Goal: Transaction & Acquisition: Purchase product/service

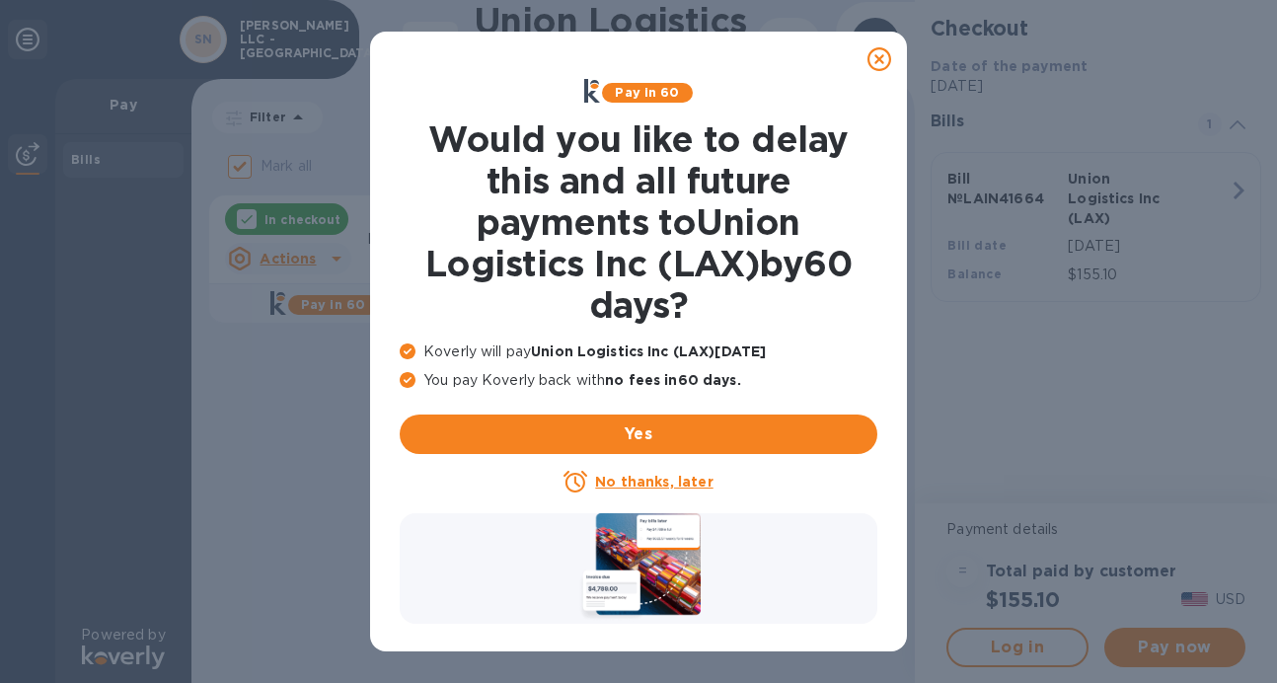
click at [683, 483] on u "No thanks, later" at bounding box center [653, 482] width 117 height 16
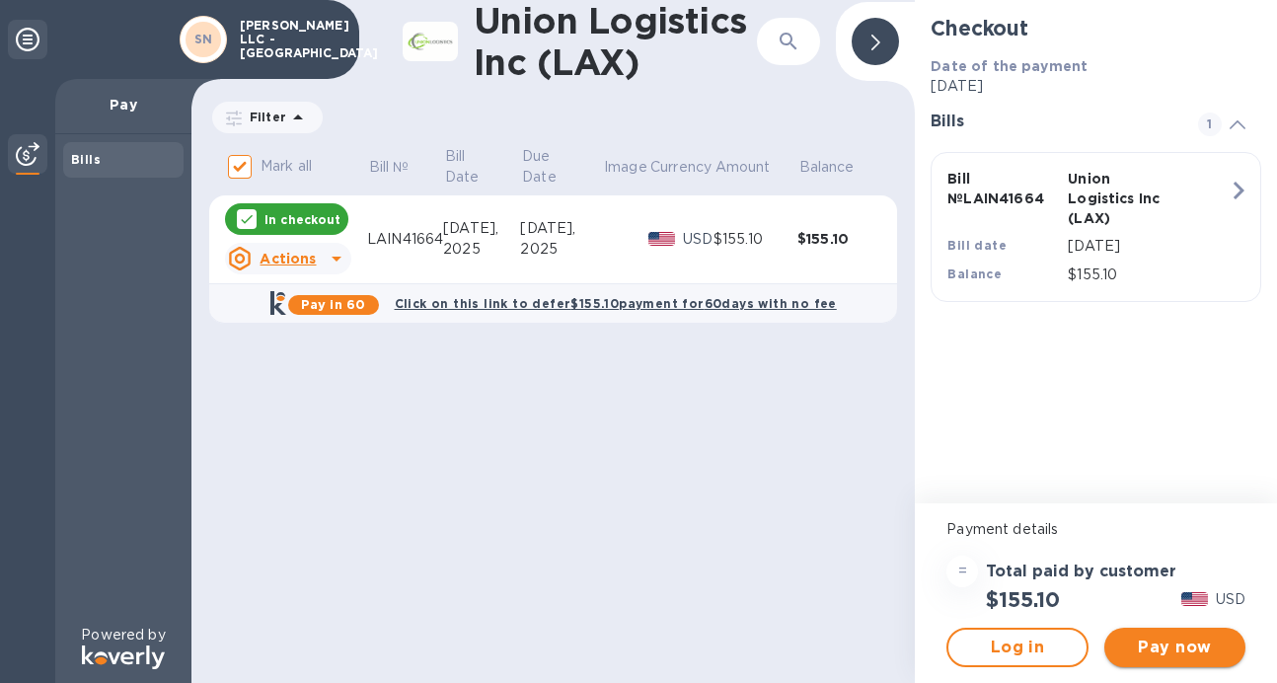
click at [1155, 650] on span "Pay now" at bounding box center [1175, 648] width 110 height 24
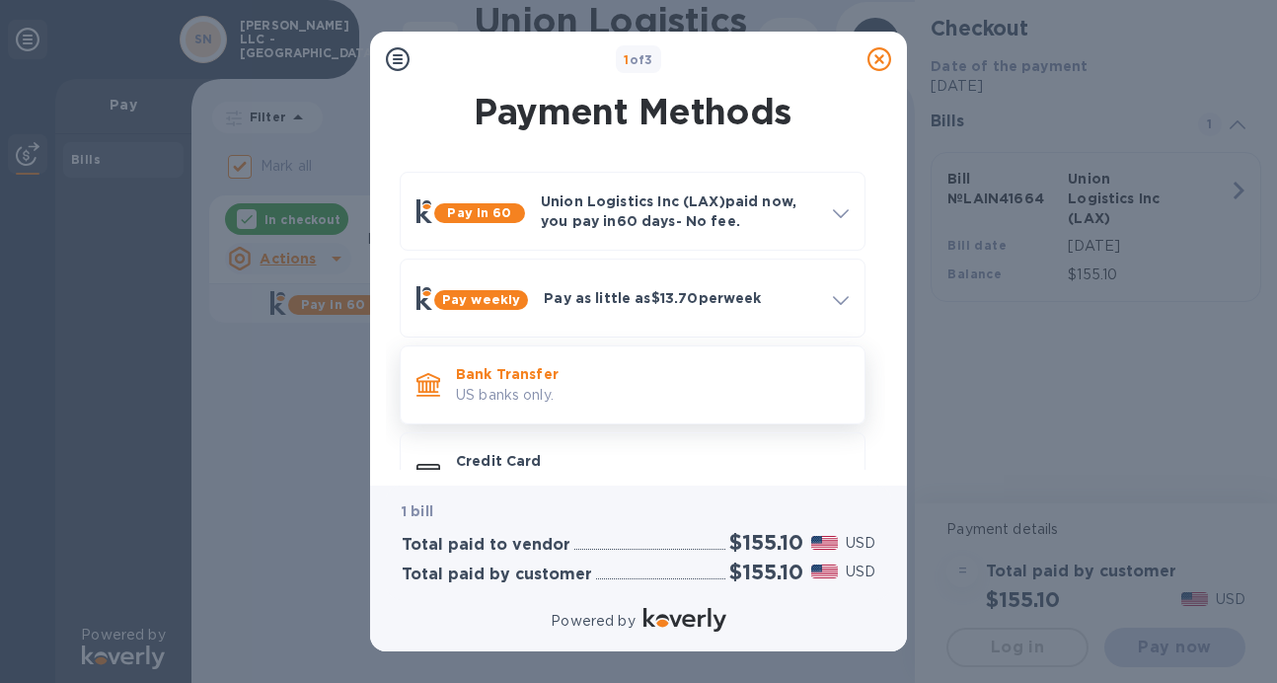
click at [550, 385] on p "US banks only." at bounding box center [652, 395] width 393 height 21
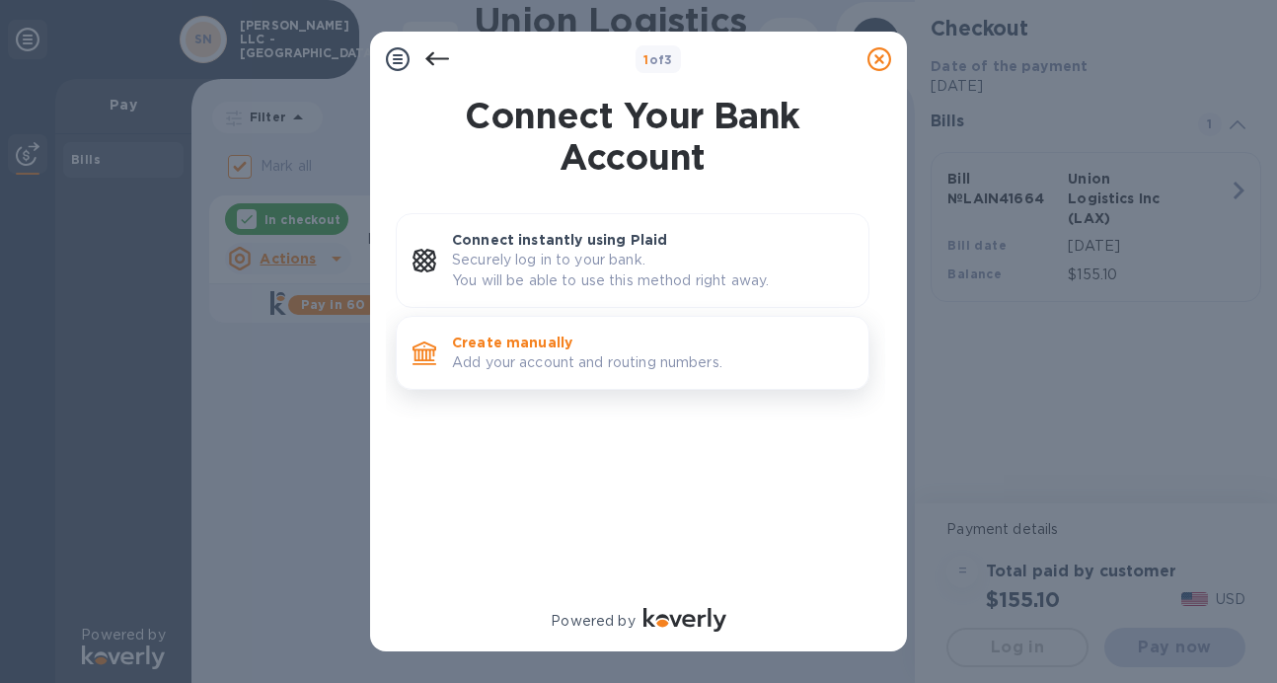
click at [599, 349] on p "Create manually" at bounding box center [652, 343] width 401 height 20
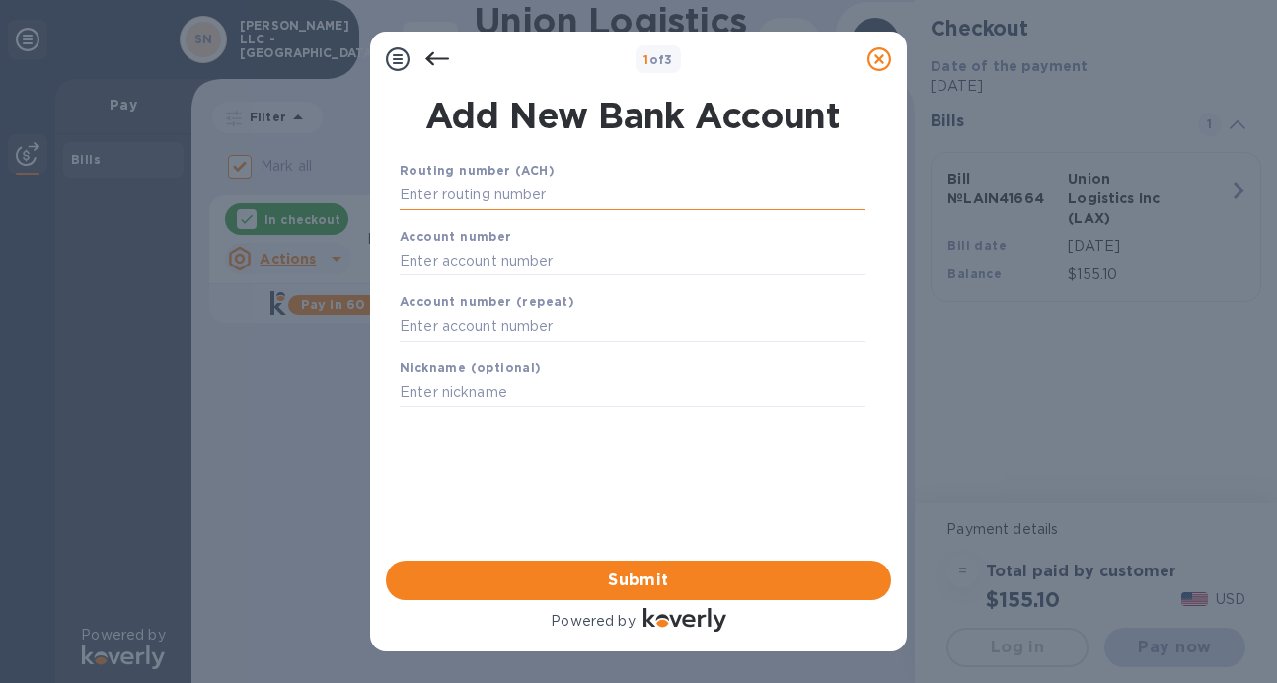
click at [542, 196] on input "text" at bounding box center [633, 196] width 466 height 30
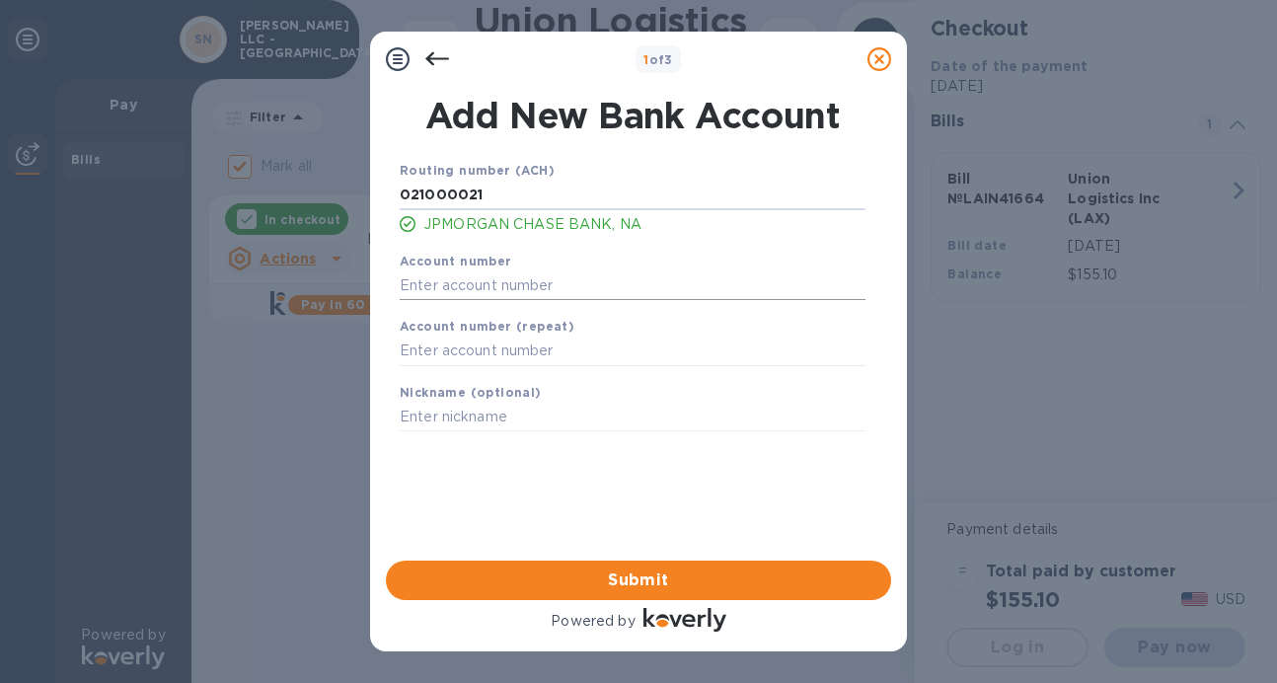
type input "021000021"
click at [527, 286] on input "text" at bounding box center [633, 285] width 466 height 30
type input "637995835"
click at [539, 354] on input "text" at bounding box center [633, 352] width 466 height 30
type input "637995835"
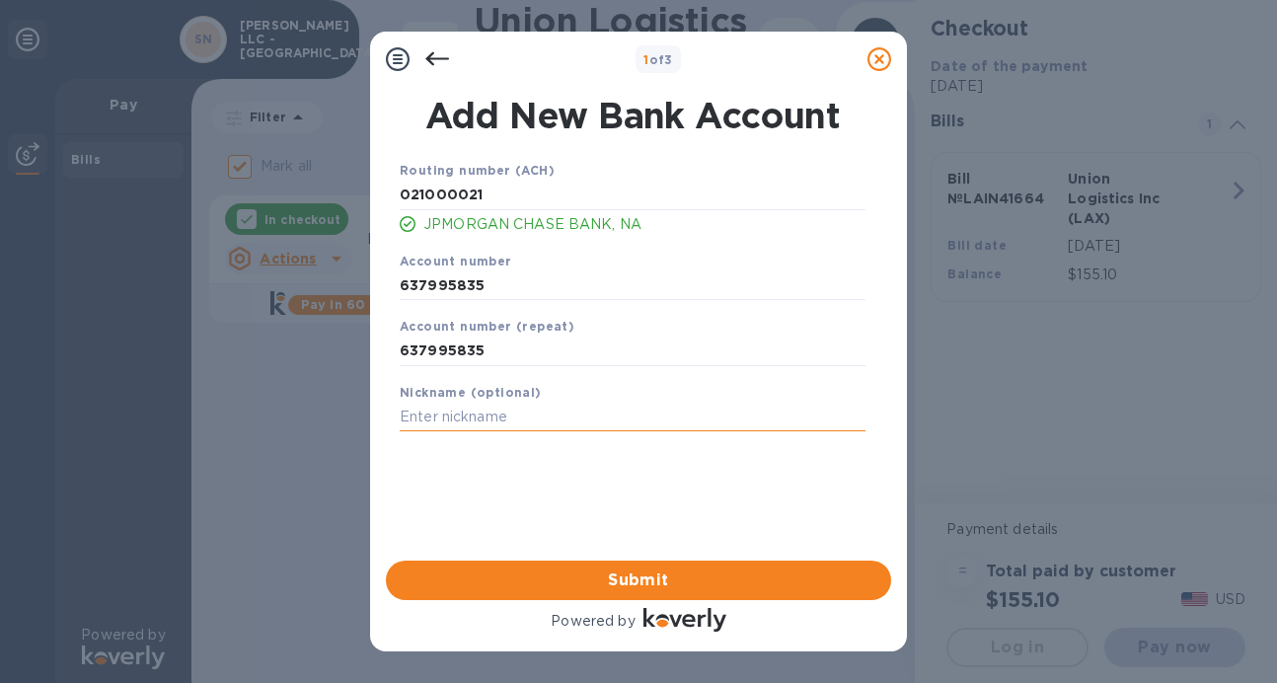
click at [549, 421] on input "text" at bounding box center [633, 418] width 466 height 30
type input "U"
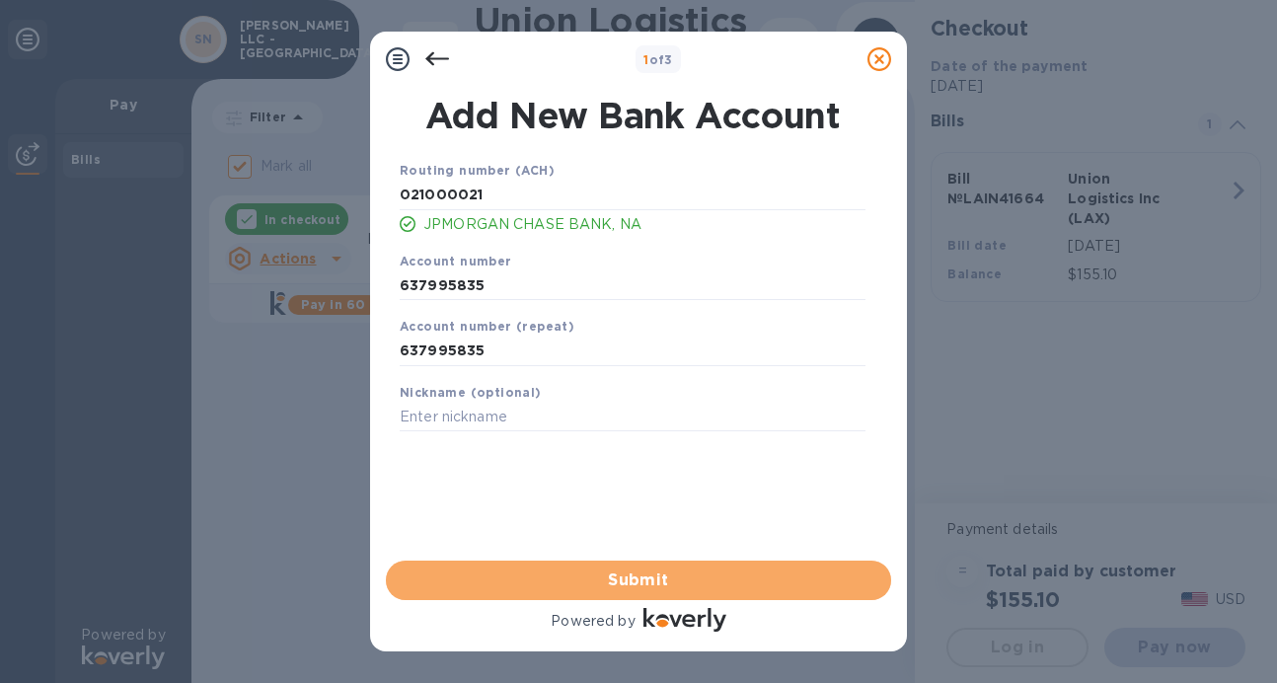
click at [628, 577] on span "Submit" at bounding box center [639, 581] width 474 height 24
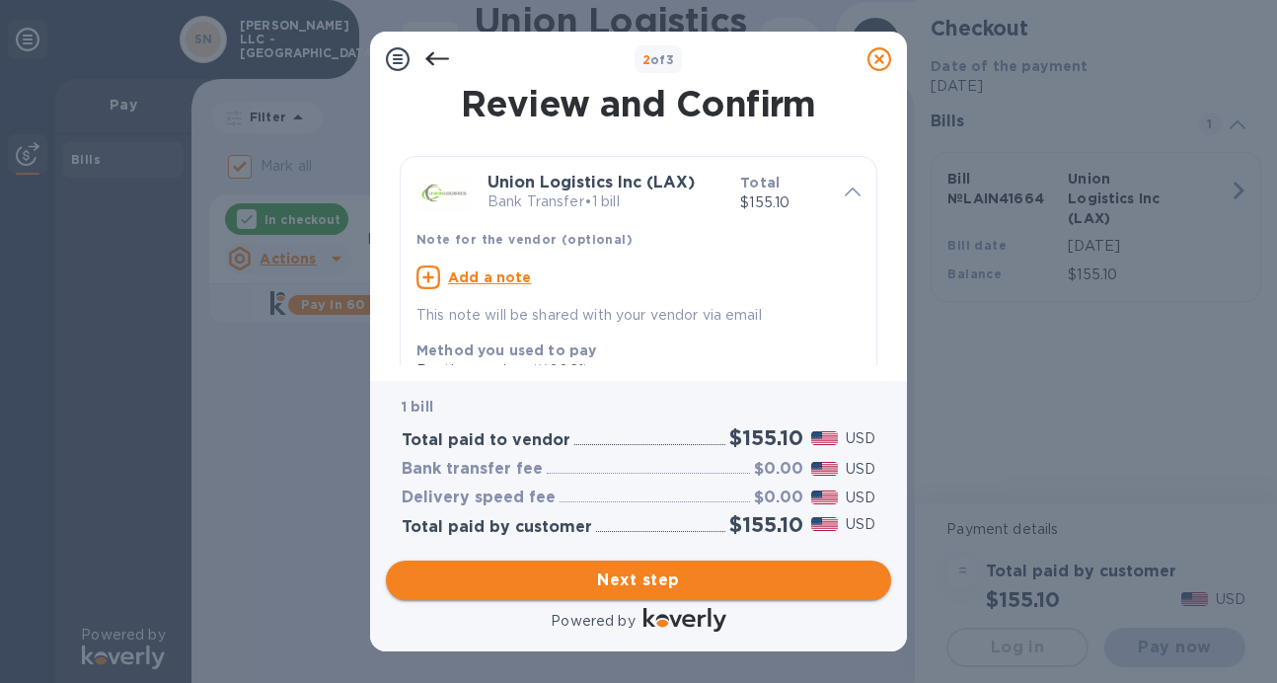
click at [730, 586] on span "Next step" at bounding box center [639, 581] width 474 height 24
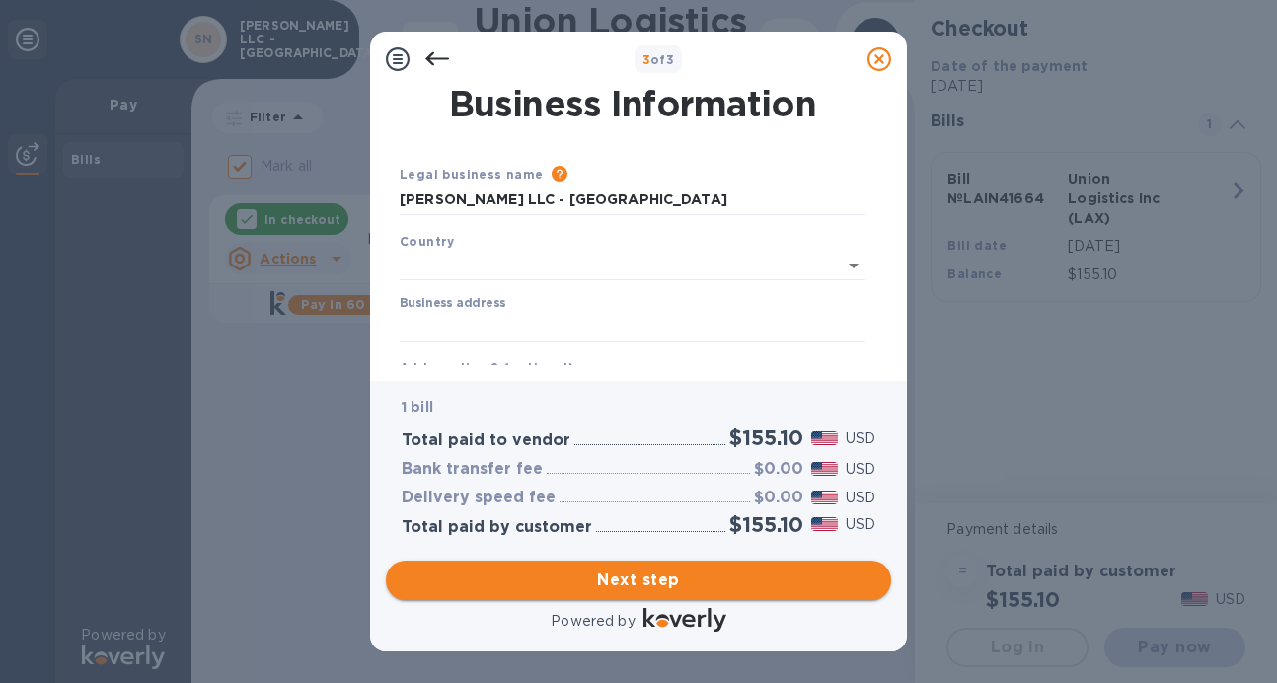
type input "[GEOGRAPHIC_DATA]"
click at [567, 318] on input "Business address" at bounding box center [633, 323] width 466 height 30
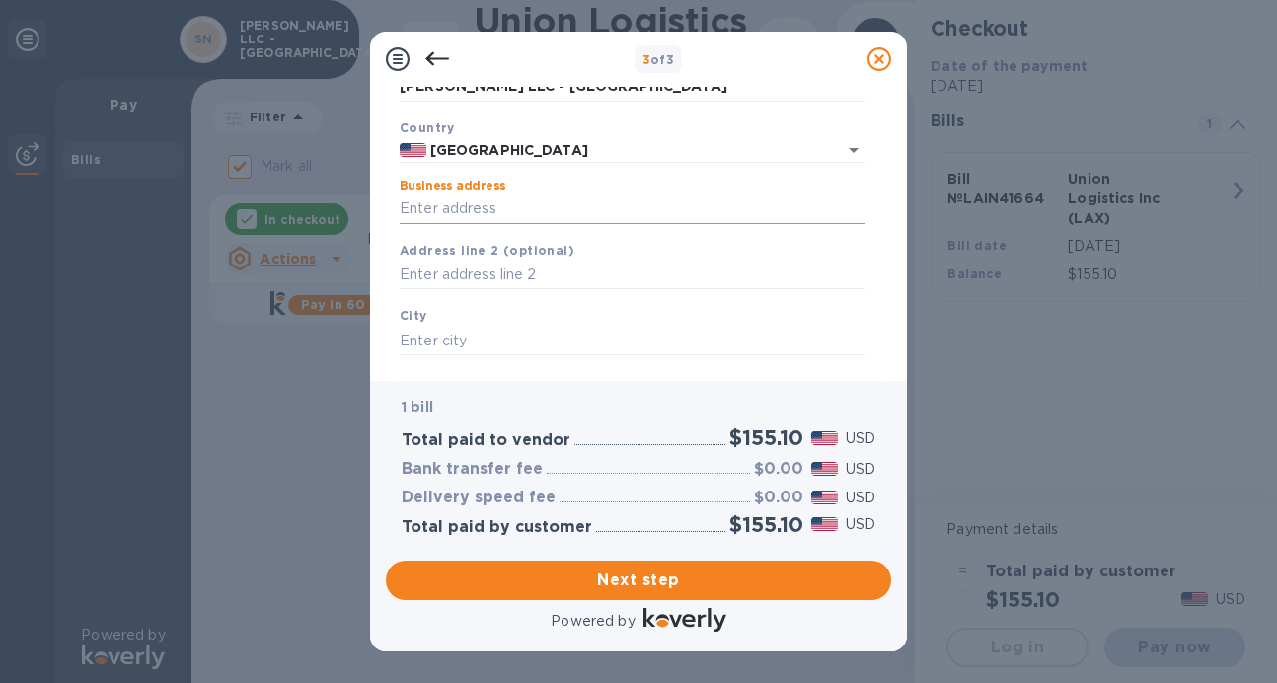
scroll to position [115, 0]
type input "4 [PERSON_NAME] court"
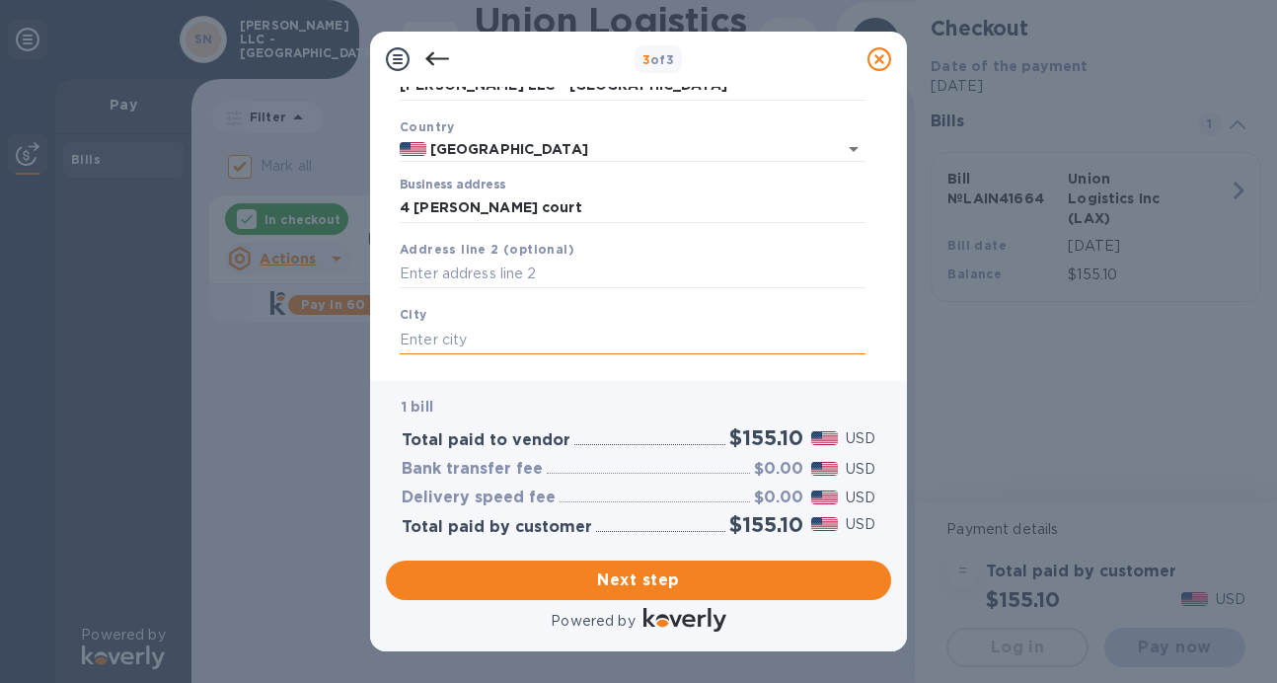
click at [534, 326] on input "text" at bounding box center [633, 340] width 466 height 30
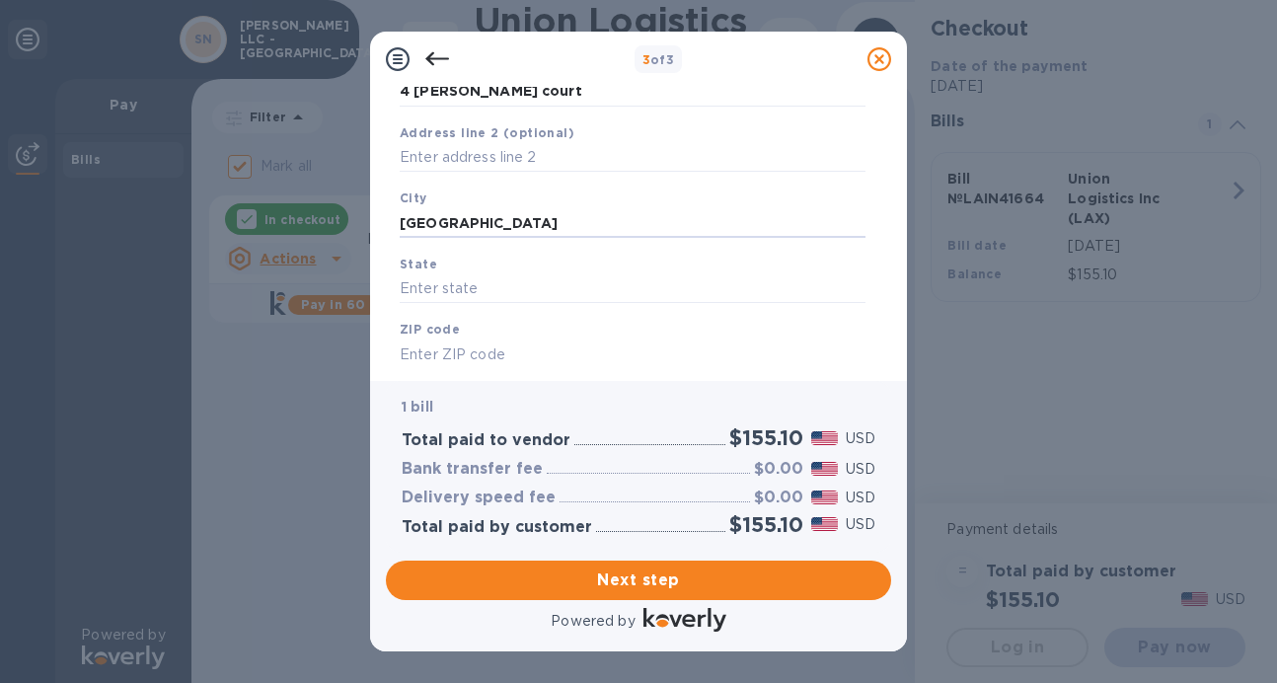
scroll to position [232, 0]
type input "[GEOGRAPHIC_DATA]"
click at [523, 289] on input "text" at bounding box center [633, 288] width 466 height 30
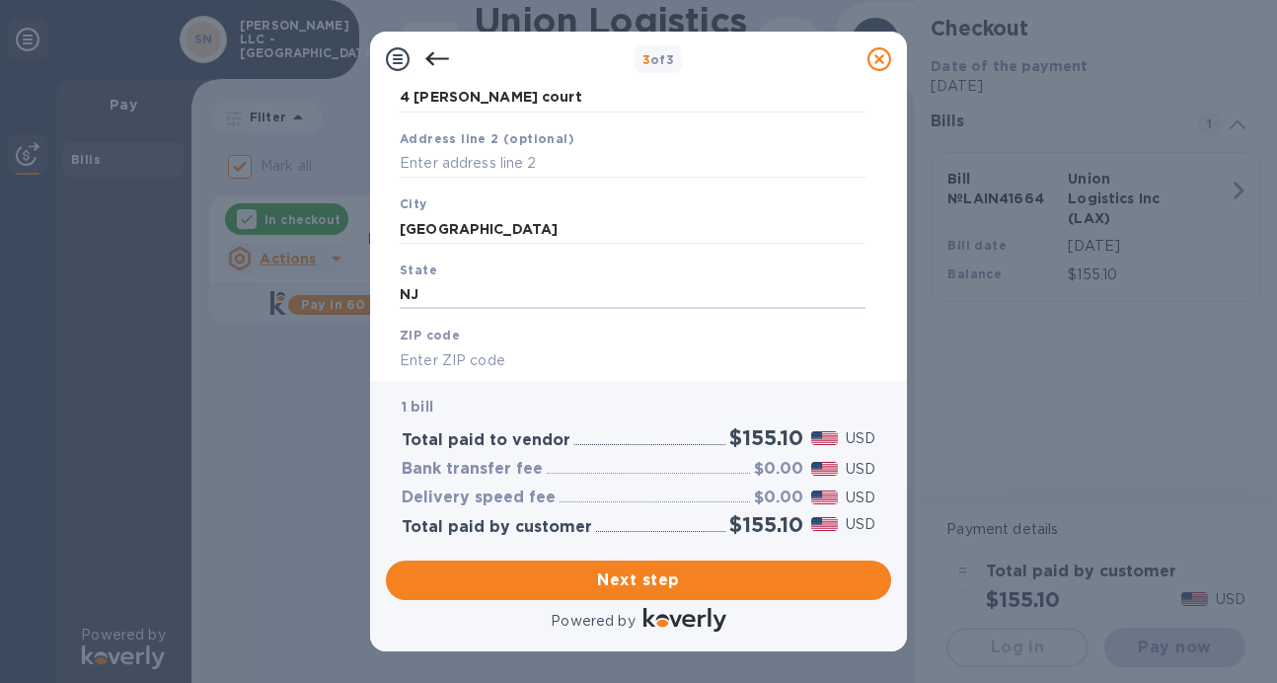
type input "NJ"
click at [527, 354] on input "text" at bounding box center [633, 357] width 466 height 30
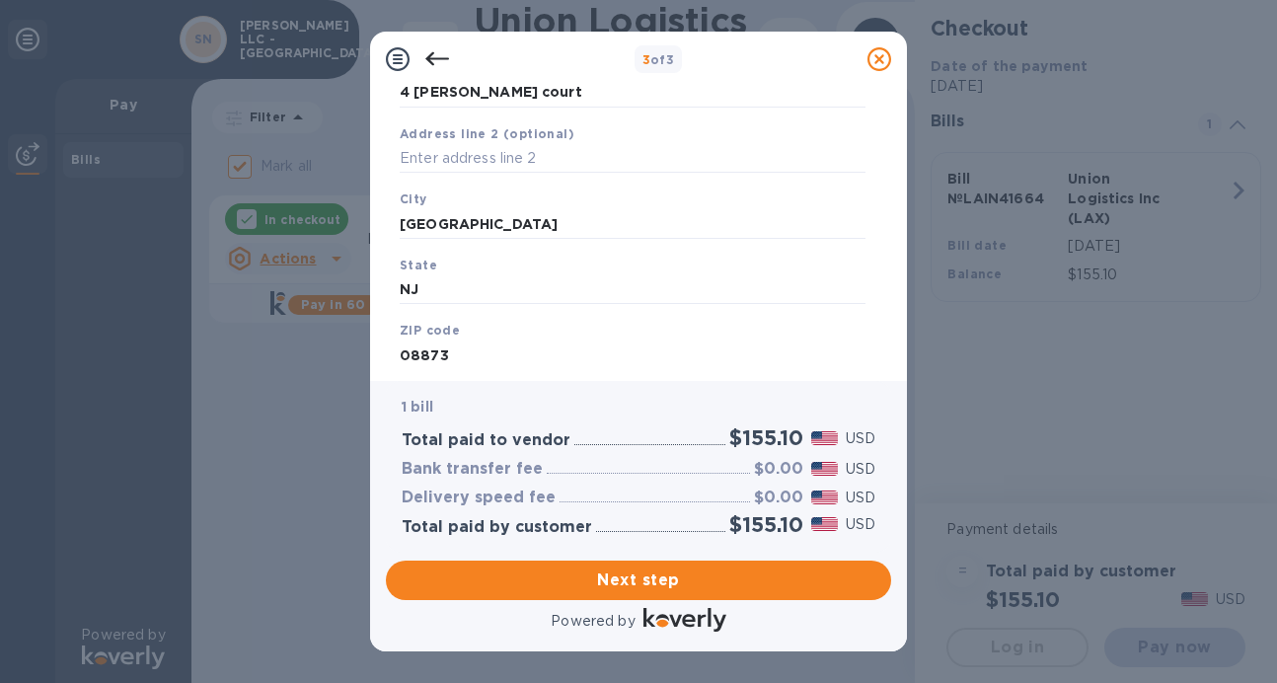
scroll to position [284, 0]
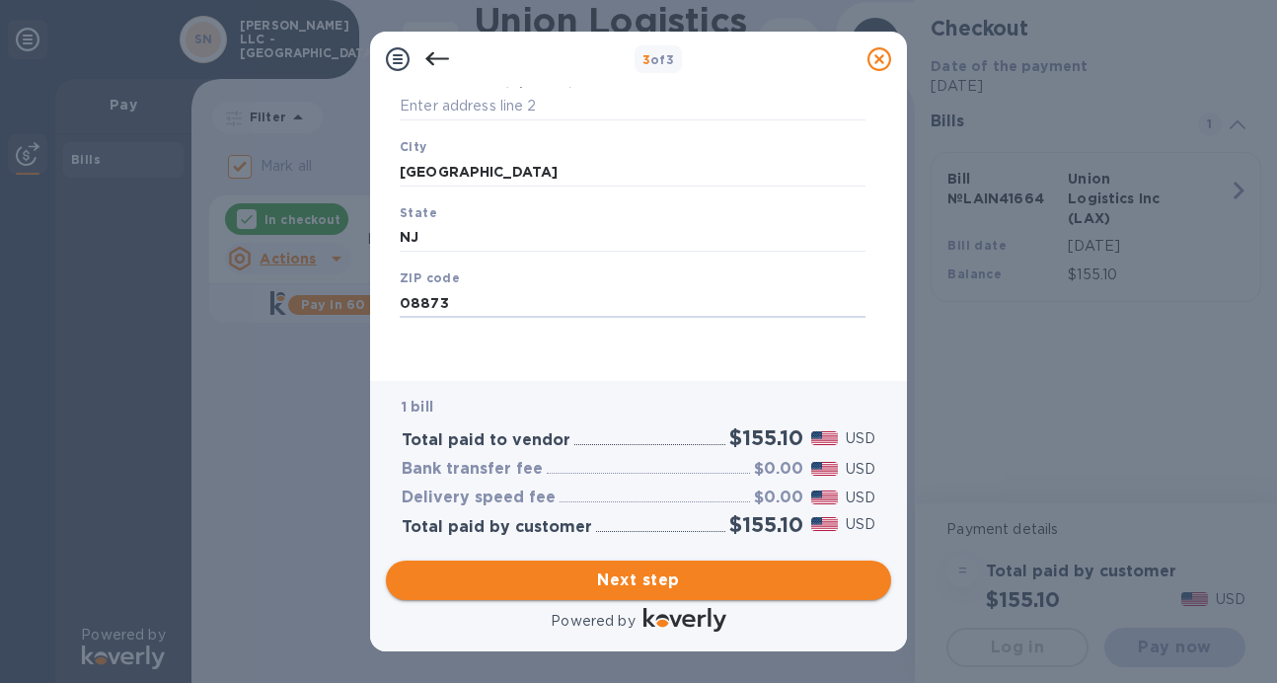
type input "08873"
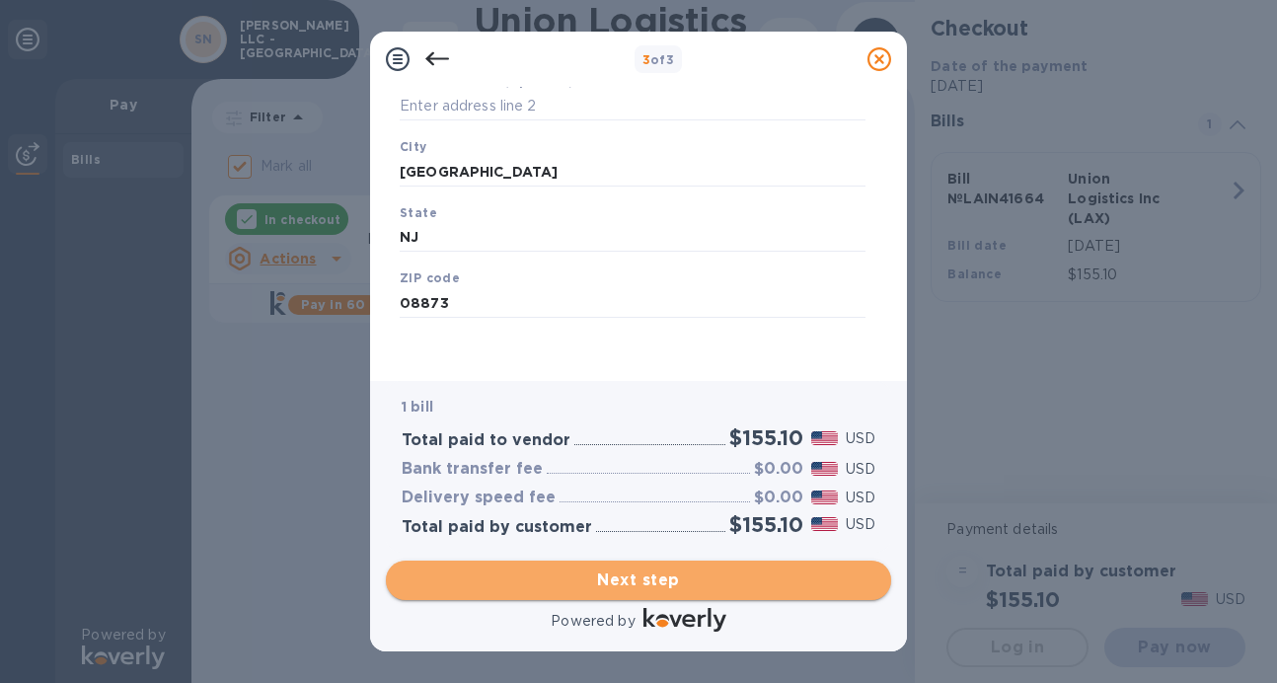
click at [605, 575] on span "Next step" at bounding box center [639, 581] width 474 height 24
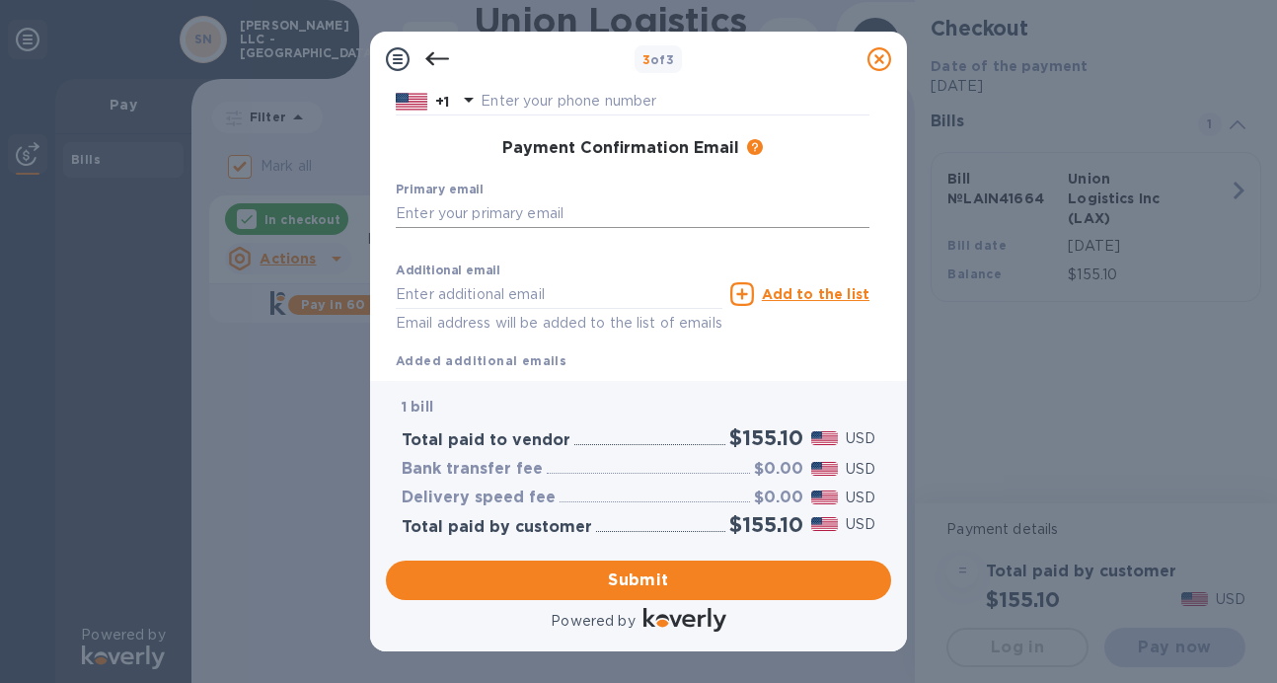
click at [601, 214] on input "text" at bounding box center [633, 213] width 474 height 30
type input "[EMAIL_ADDRESS][DOMAIN_NAME]"
type input "Ram"
type input "singh"
type input "6462507511"
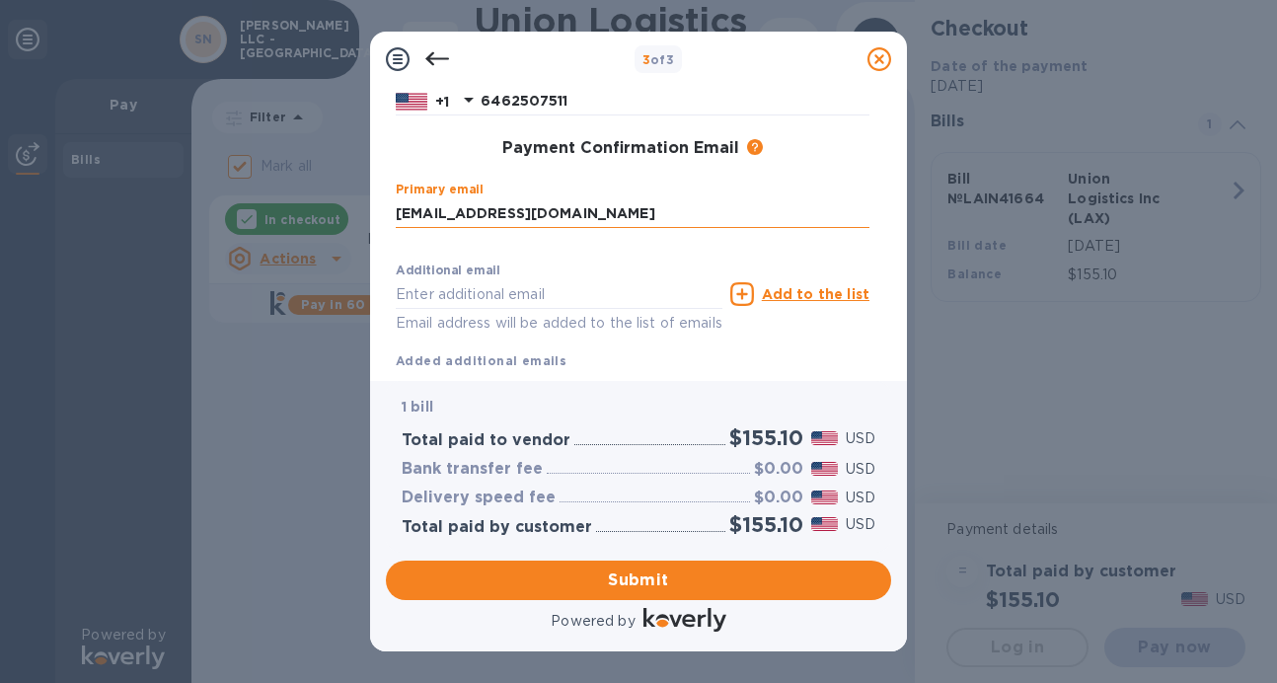
type input "[EMAIL_ADDRESS][DOMAIN_NAME]"
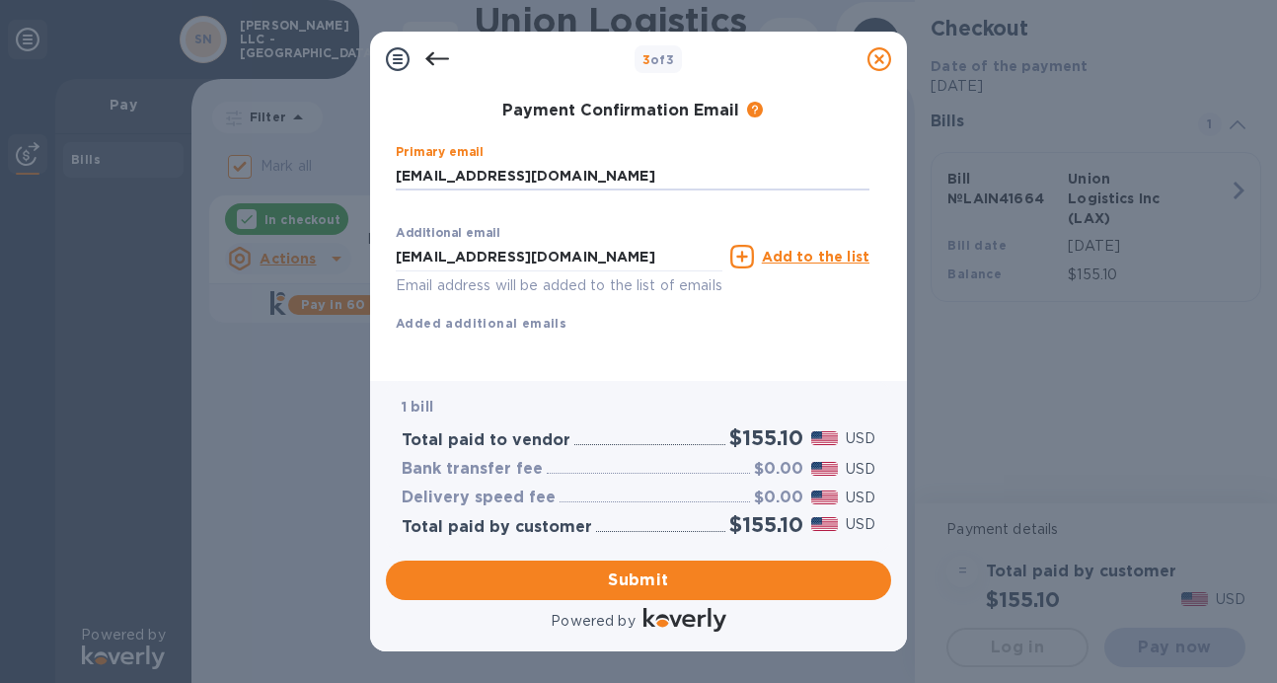
scroll to position [344, 0]
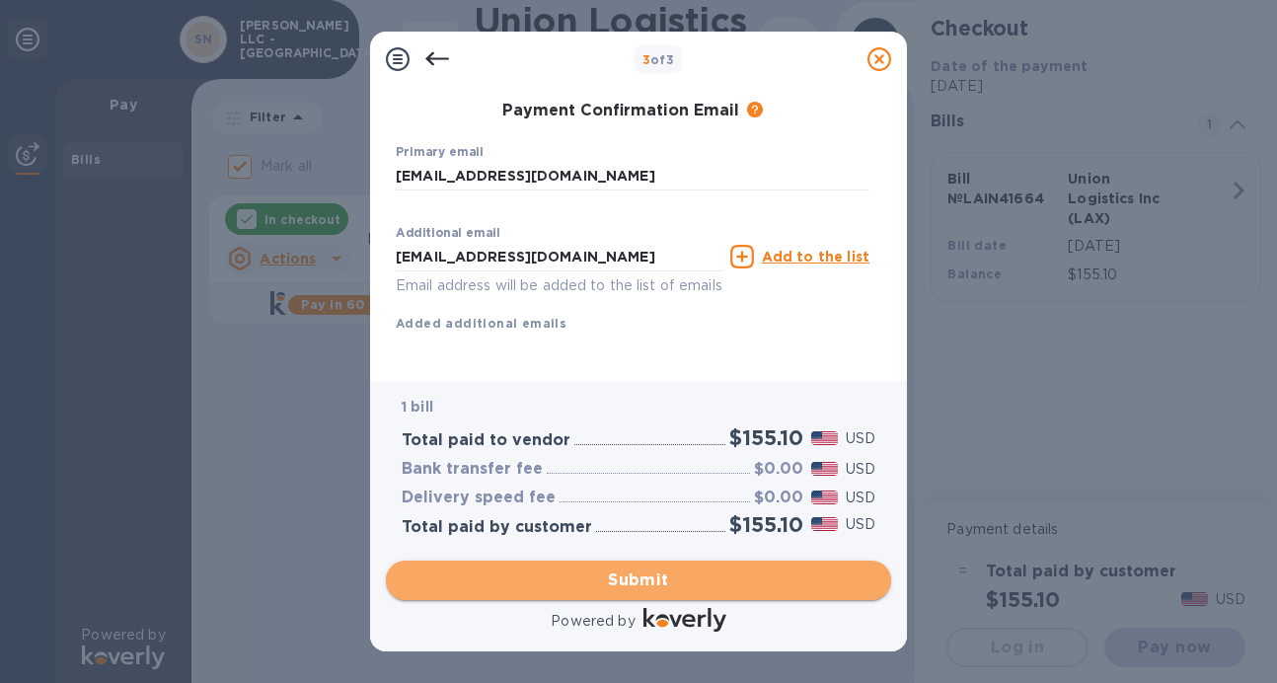
click at [636, 570] on span "Submit" at bounding box center [639, 581] width 474 height 24
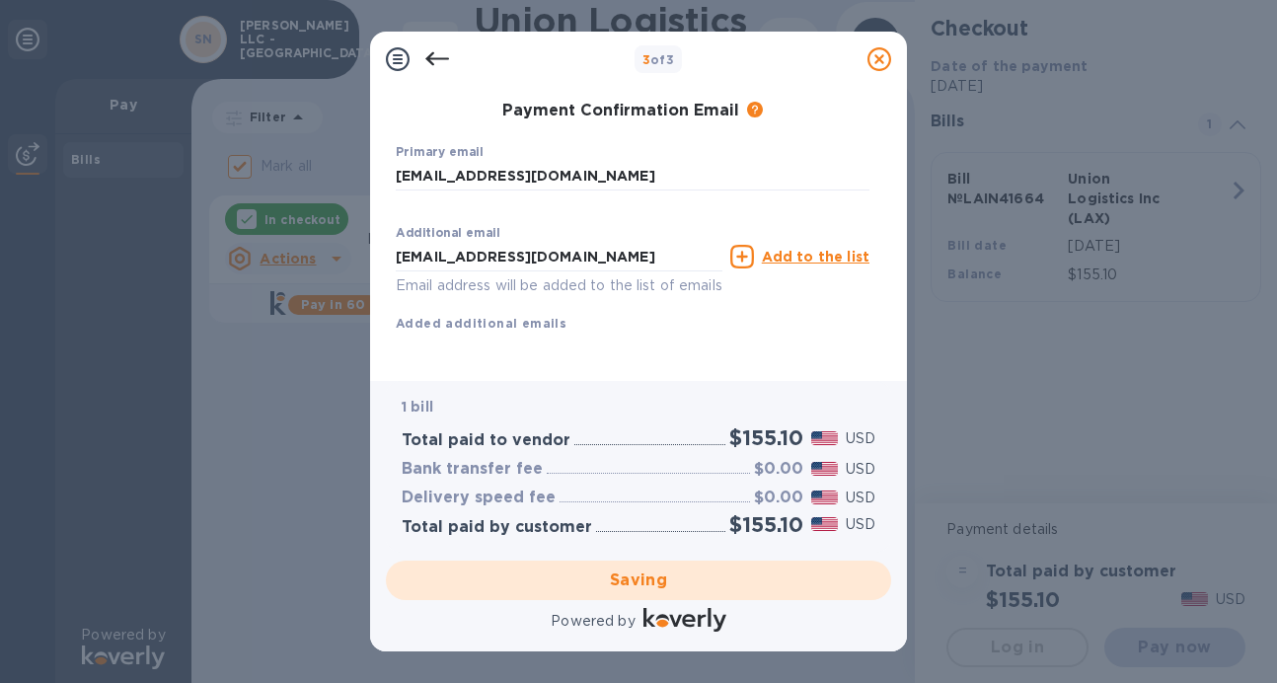
checkbox input "false"
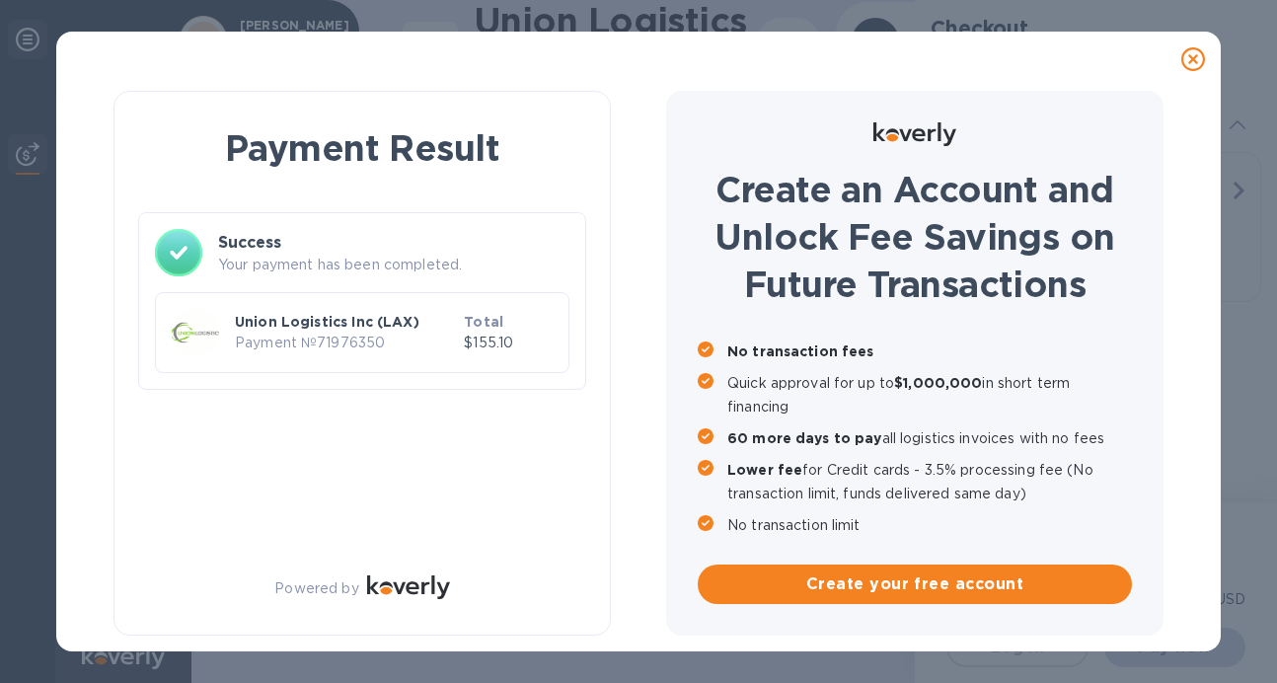
scroll to position [0, 0]
